Goal: Task Accomplishment & Management: Manage account settings

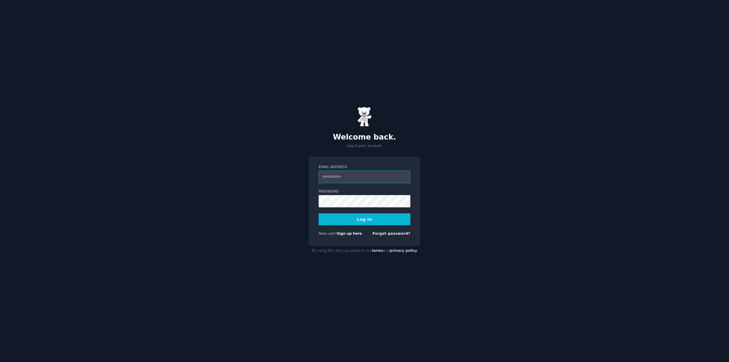
click at [337, 174] on input "Email Address" at bounding box center [365, 177] width 92 height 13
type input "**********"
click at [375, 221] on button "Log In" at bounding box center [365, 219] width 92 height 12
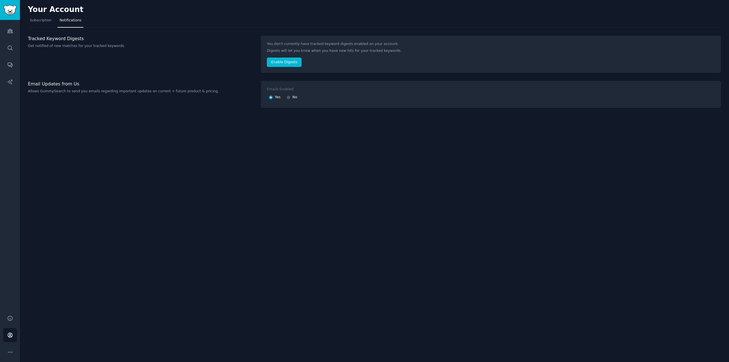
click at [27, 335] on div "Your Account Subscription Notifications Tracked Keyword Digests Get notified of…" at bounding box center [374, 181] width 709 height 362
click at [15, 333] on link "Account" at bounding box center [10, 335] width 14 height 14
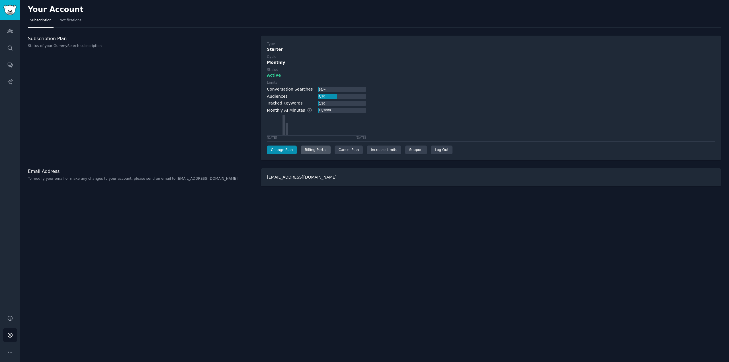
click at [316, 150] on div "Billing Portal" at bounding box center [316, 150] width 30 height 9
click at [348, 152] on div "Cancel Plan" at bounding box center [349, 150] width 28 height 9
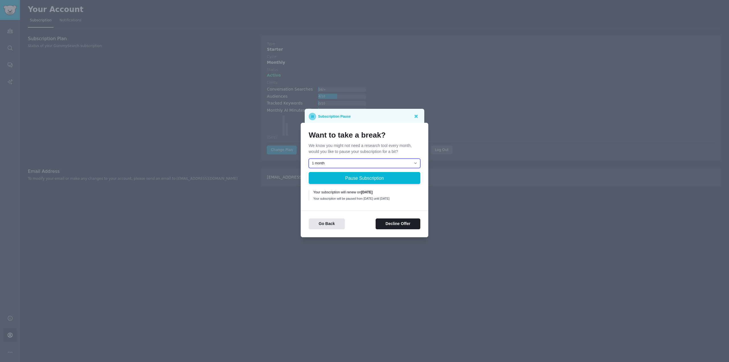
click at [419, 162] on select "1 month 2 months 3 months Choose a custom date to resume" at bounding box center [365, 164] width 112 height 10
click at [309, 159] on select "1 month 2 months 3 months Choose a custom date to resume" at bounding box center [365, 164] width 112 height 10
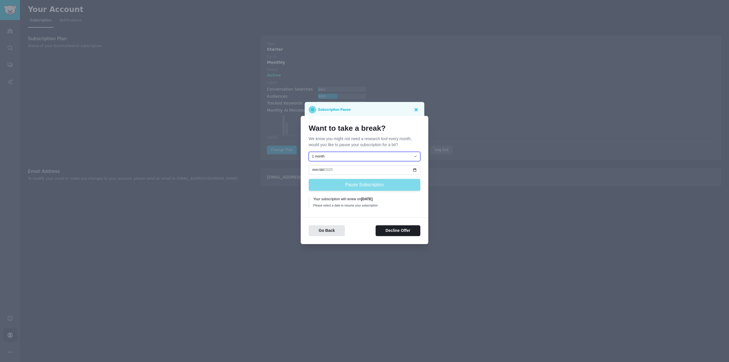
click at [417, 155] on select "1 month 2 months 3 months Choose a custom date to resume" at bounding box center [365, 157] width 112 height 10
select select "[object Object]"
click at [309, 152] on select "1 month 2 months 3 months Choose a custom date to resume" at bounding box center [365, 157] width 112 height 10
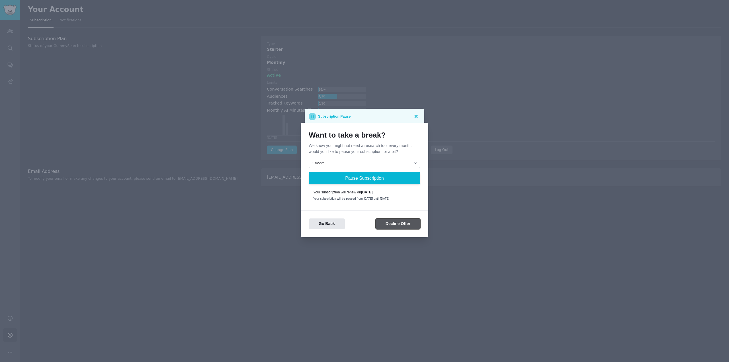
click at [395, 225] on button "Decline Offer" at bounding box center [398, 223] width 45 height 11
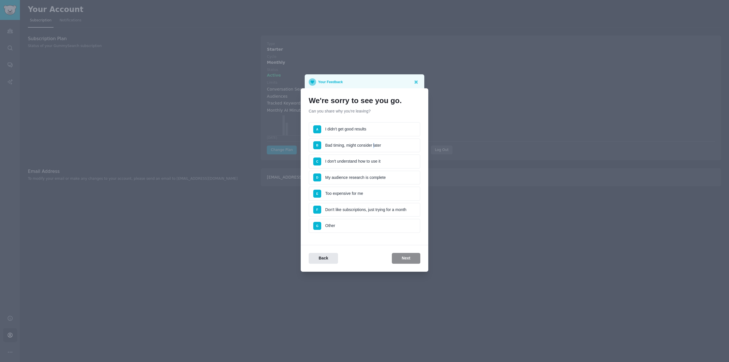
click at [373, 147] on li "B Bad timing, might consider later" at bounding box center [365, 145] width 112 height 14
click at [411, 256] on button "Next" at bounding box center [406, 258] width 28 height 11
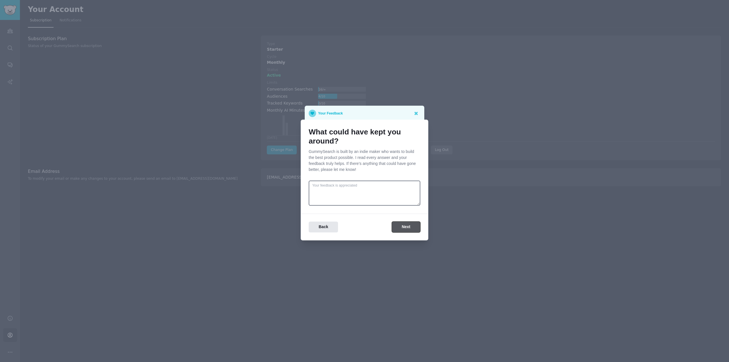
click at [404, 228] on button "Next" at bounding box center [406, 227] width 28 height 11
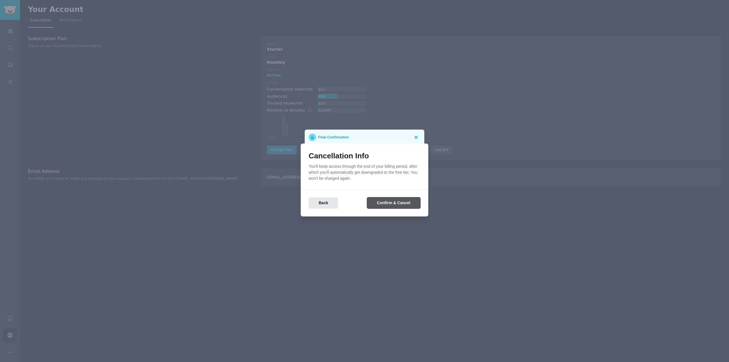
click at [400, 208] on button "Confirm & Cancel" at bounding box center [393, 202] width 53 height 11
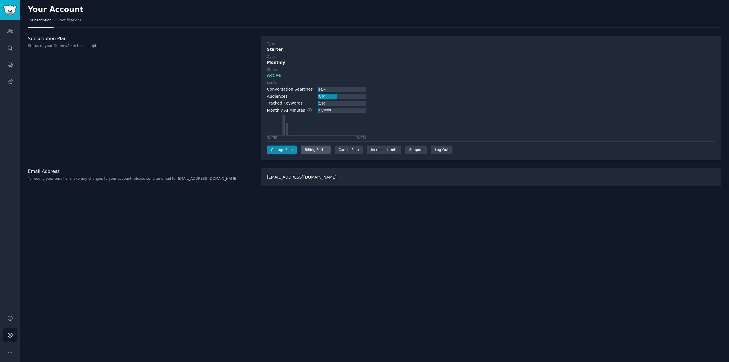
click at [319, 150] on div "Billing Portal" at bounding box center [316, 150] width 30 height 9
